Goal: Find specific page/section: Find specific page/section

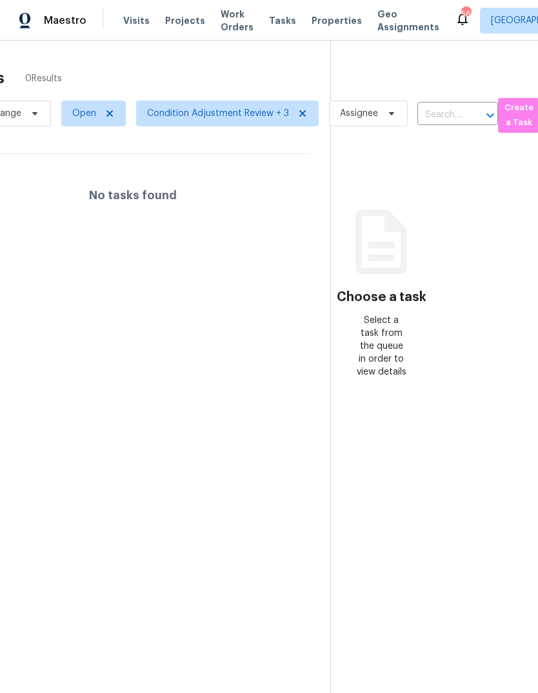
scroll to position [0, 84]
click at [327, 26] on span "Properties" at bounding box center [337, 20] width 50 height 13
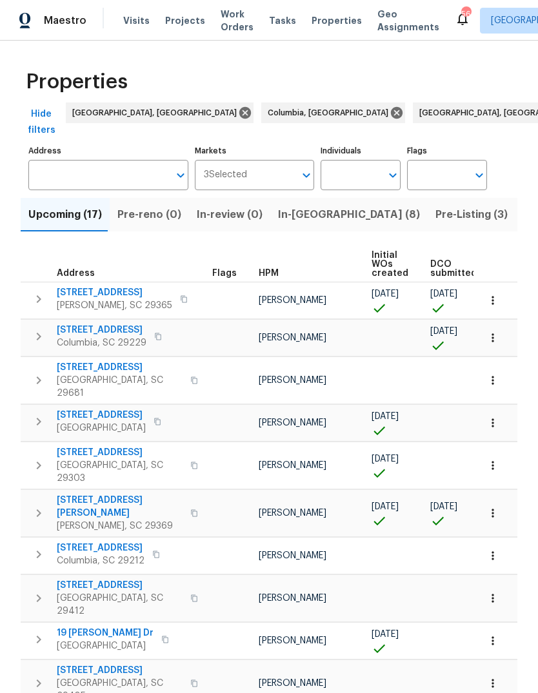
click at [304, 168] on icon "Open" at bounding box center [306, 175] width 15 height 15
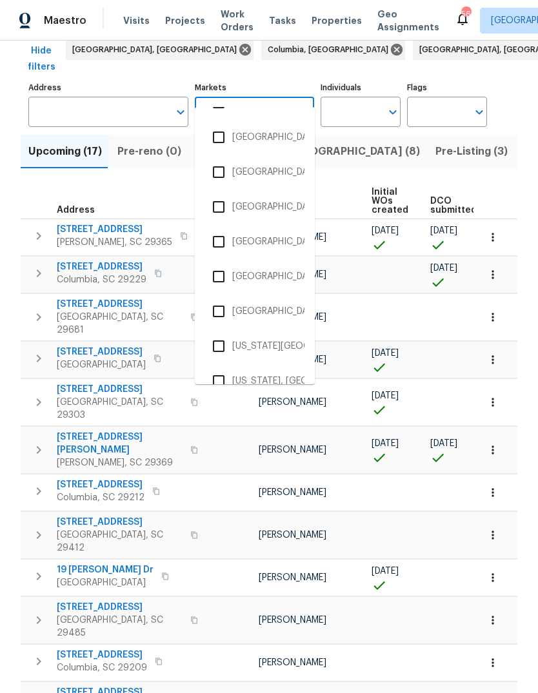
scroll to position [80, 0]
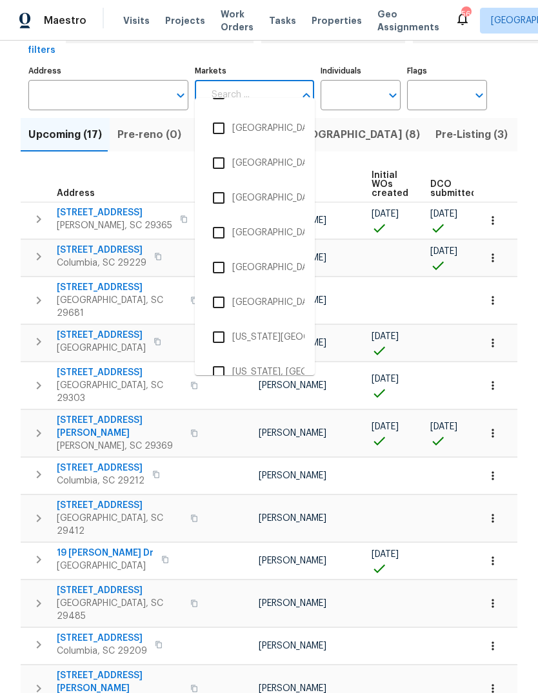
click at [222, 374] on input "checkbox" at bounding box center [218, 372] width 27 height 27
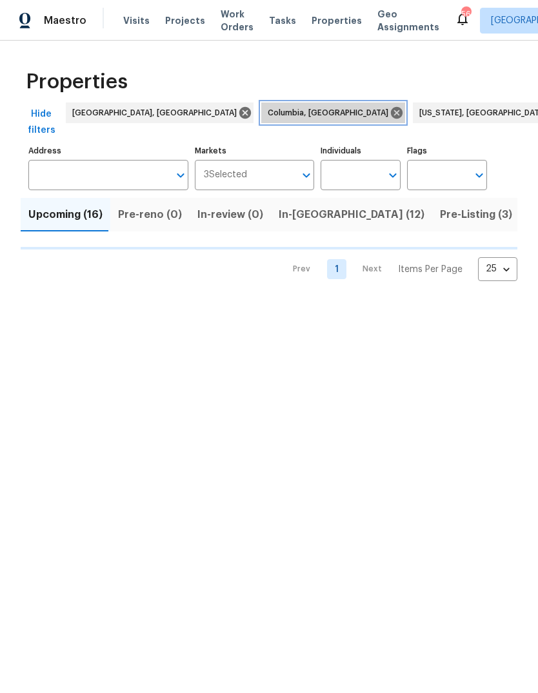
click at [391, 114] on icon at bounding box center [397, 113] width 12 height 12
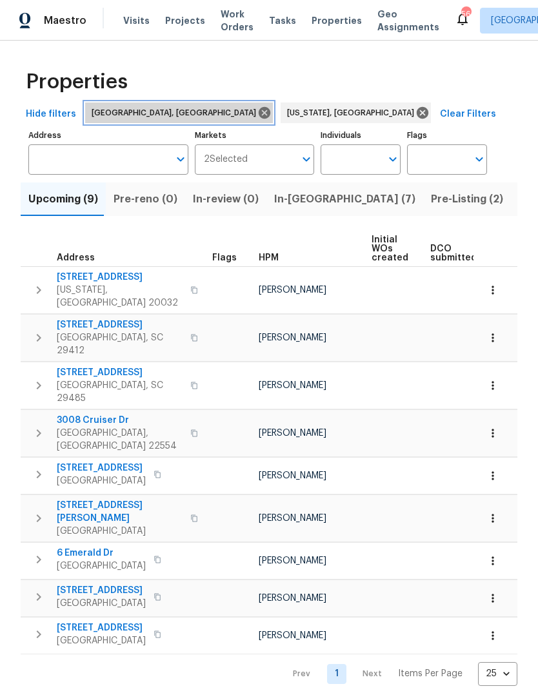
click at [259, 117] on icon at bounding box center [265, 113] width 12 height 12
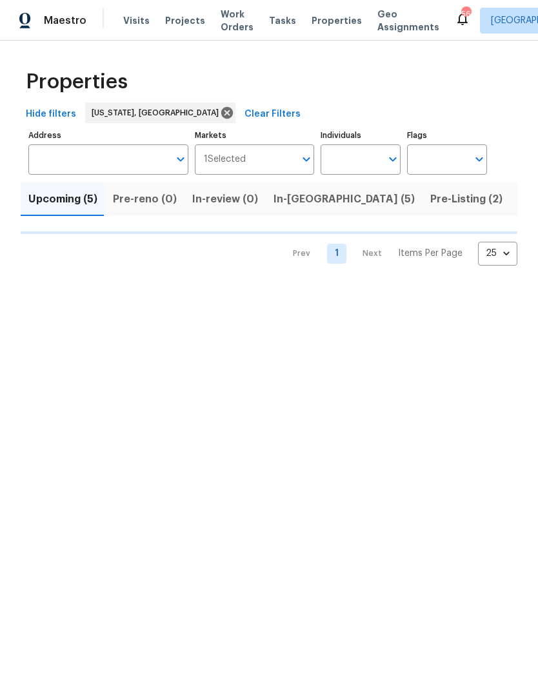
click at [304, 210] on button "In-reno (5)" at bounding box center [344, 200] width 157 height 34
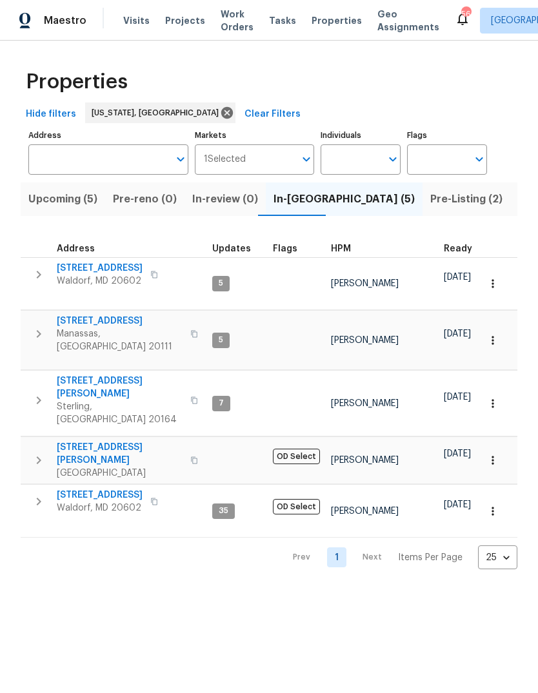
click at [430, 204] on span "Pre-Listing (2)" at bounding box center [466, 199] width 72 height 18
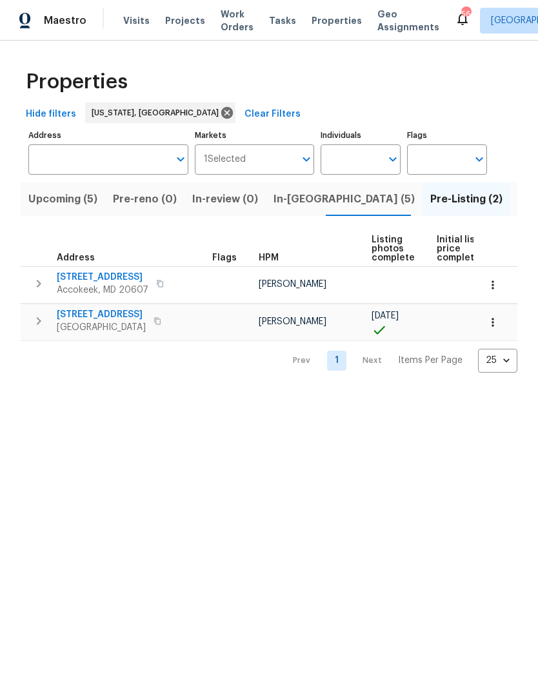
click at [518, 195] on span "Listed (49)" at bounding box center [546, 199] width 57 height 18
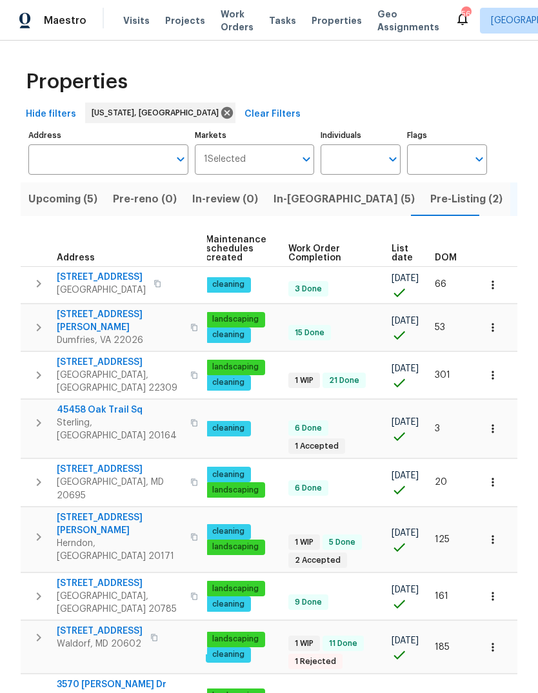
scroll to position [0, 188]
click at [442, 253] on span "DOM" at bounding box center [446, 257] width 22 height 9
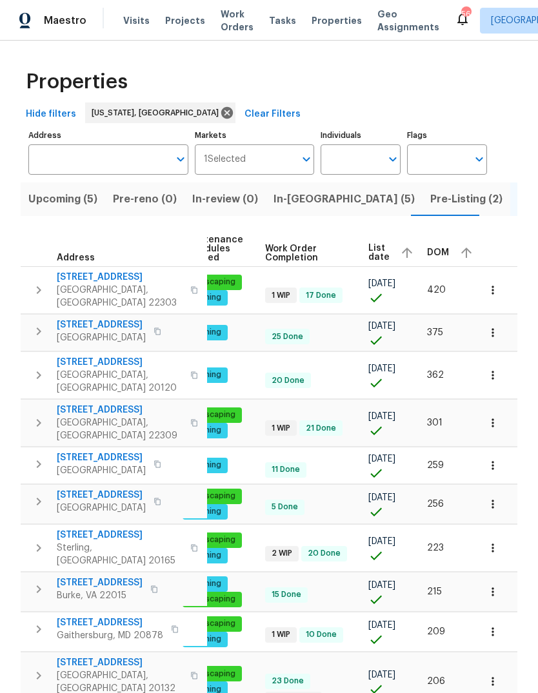
scroll to position [0, 210]
click at [431, 248] on span "DOM" at bounding box center [439, 252] width 22 height 9
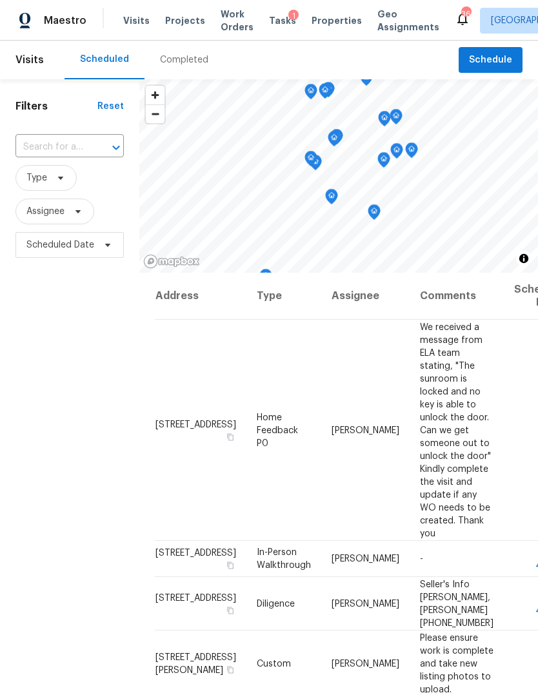
scroll to position [-15, 0]
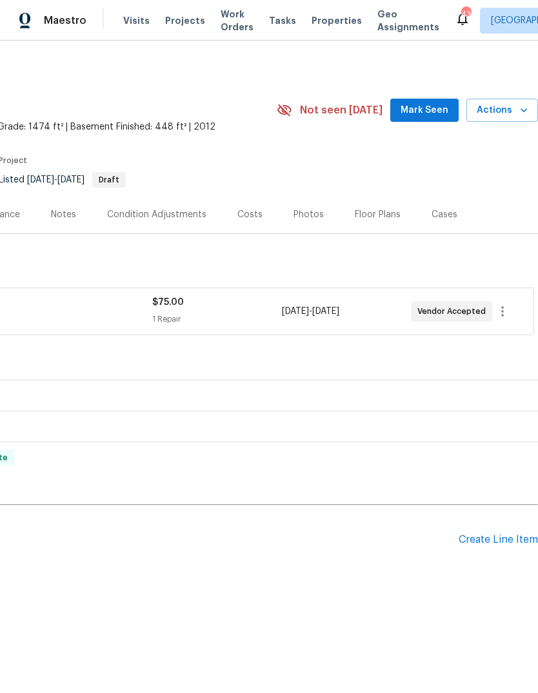
scroll to position [0, 191]
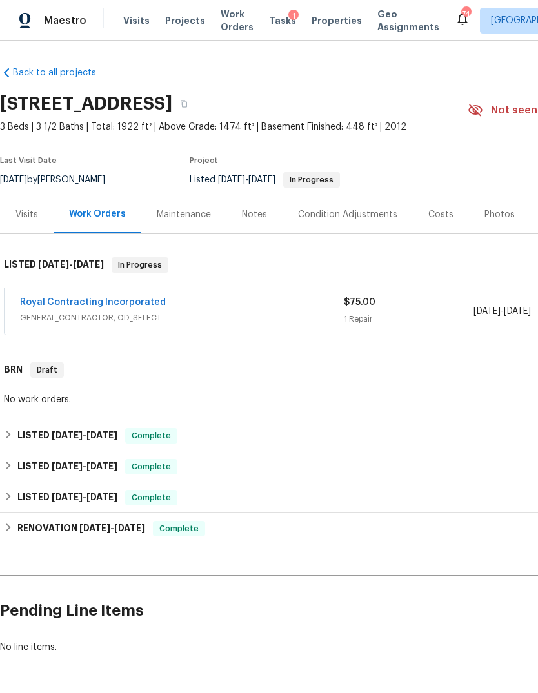
click at [139, 299] on link "Royal Contracting Incorporated" at bounding box center [93, 302] width 146 height 9
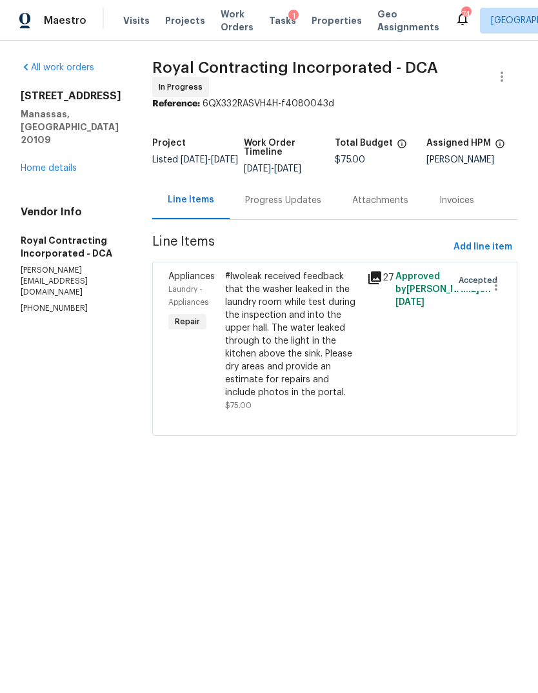
click at [306, 219] on div "Progress Updates" at bounding box center [283, 200] width 107 height 38
